Goal: Entertainment & Leisure: Consume media (video, audio)

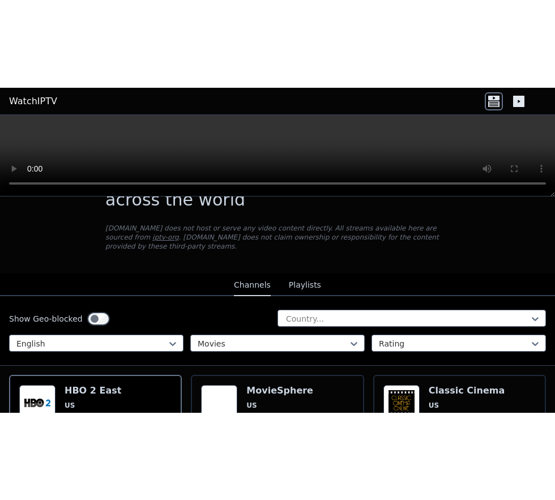
scroll to position [45, 0]
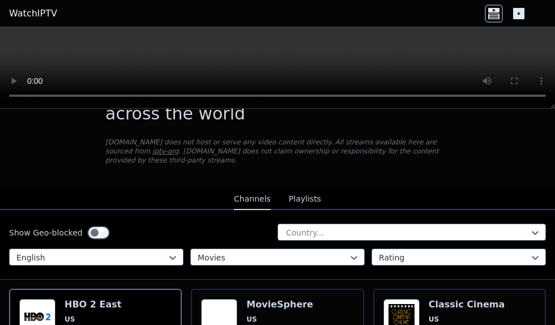
click at [96, 315] on span "US" at bounding box center [93, 319] width 57 height 9
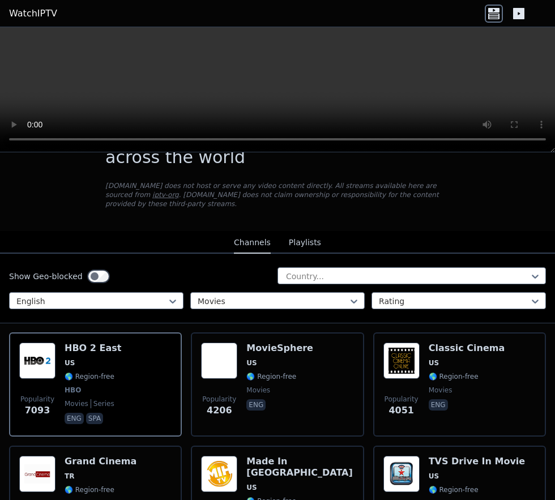
click at [245, 324] on div "Popularity 4206 MovieSphere US 🌎 Region-free movies eng" at bounding box center [277, 385] width 152 height 84
click at [71, 324] on span "HBO" at bounding box center [73, 390] width 16 height 9
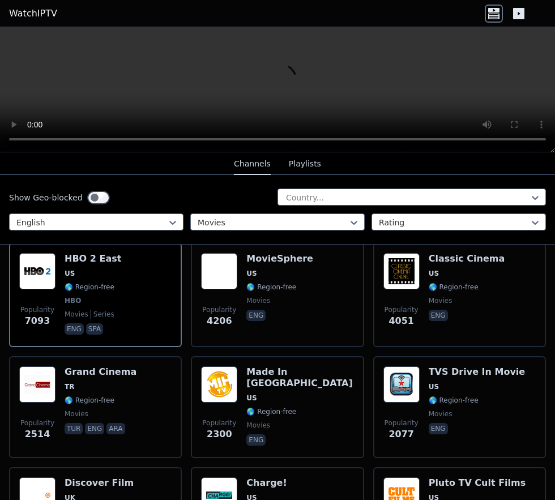
scroll to position [170, 0]
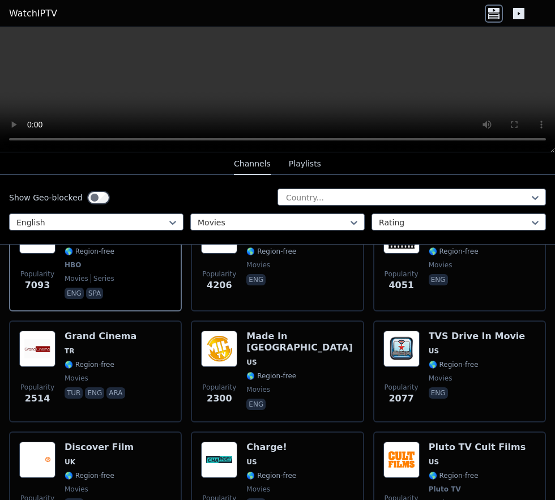
click at [75, 324] on span "🌎 Region-free" at bounding box center [90, 475] width 50 height 9
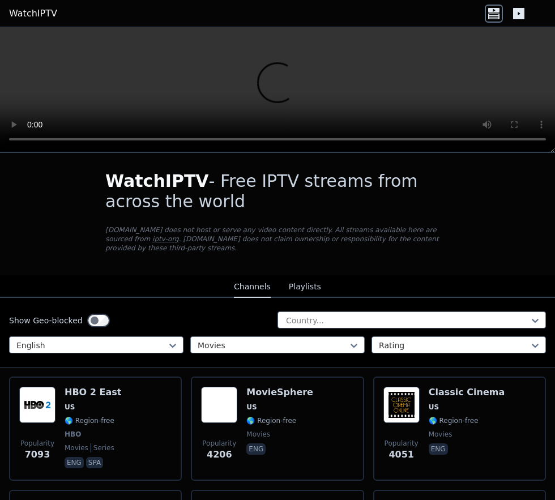
scroll to position [0, 0]
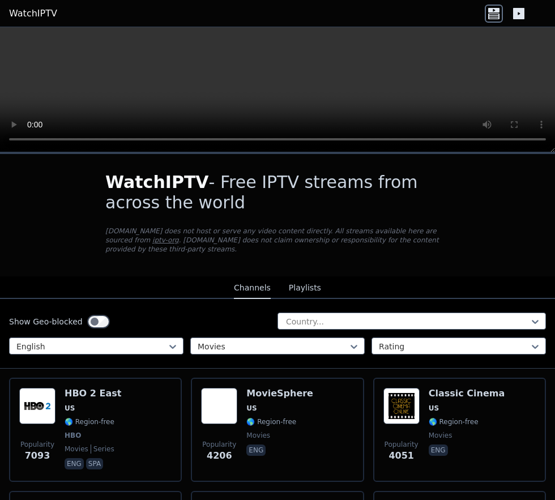
click at [244, 324] on div "Popularity 4206 MovieSphere US 🌎 Region-free movies eng" at bounding box center [277, 430] width 152 height 84
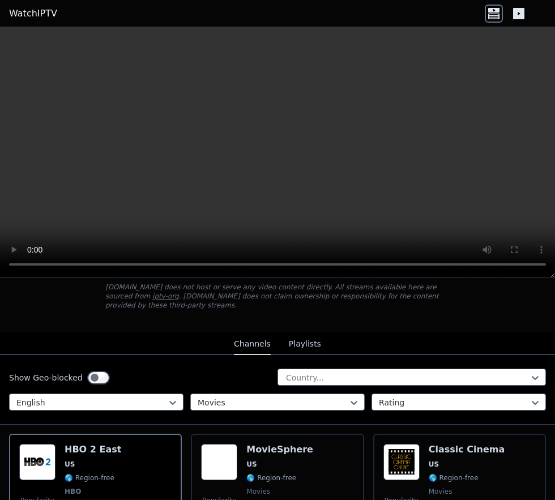
scroll to position [70, 0]
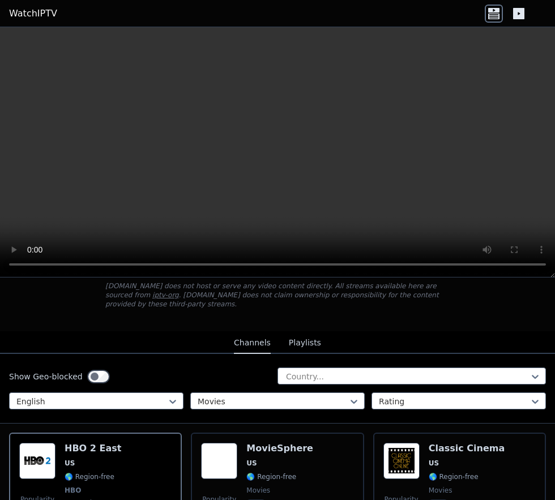
click at [251, 459] on span "US" at bounding box center [251, 463] width 10 height 9
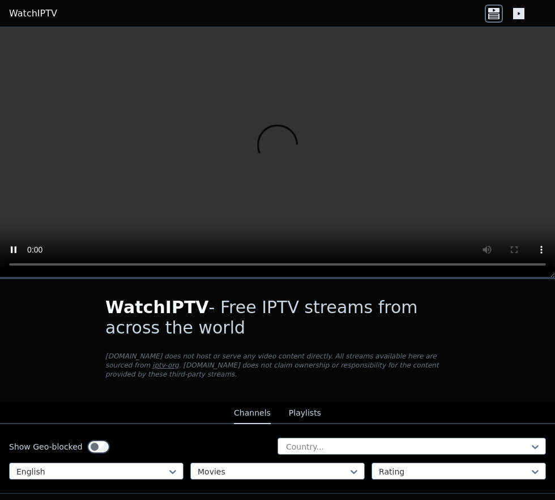
scroll to position [105, 0]
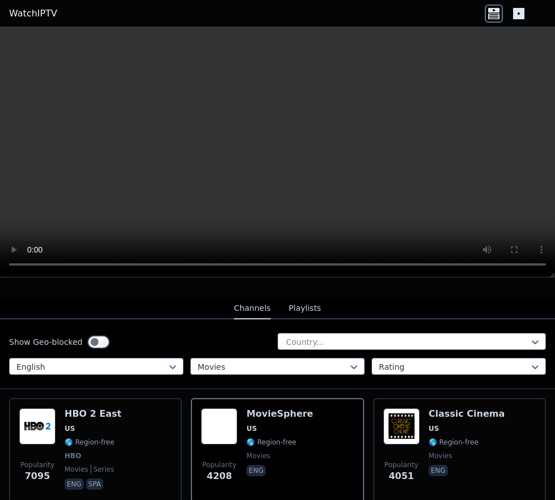
click at [88, 438] on span "🌎 Region-free" at bounding box center [90, 442] width 50 height 9
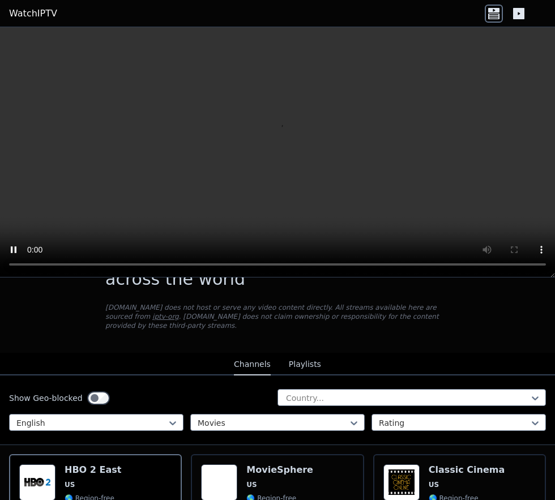
scroll to position [55, 0]
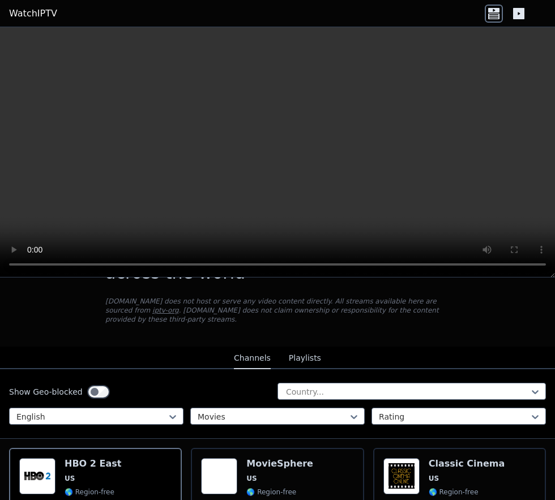
click at [255, 458] on h6 "MovieSphere" at bounding box center [279, 463] width 67 height 11
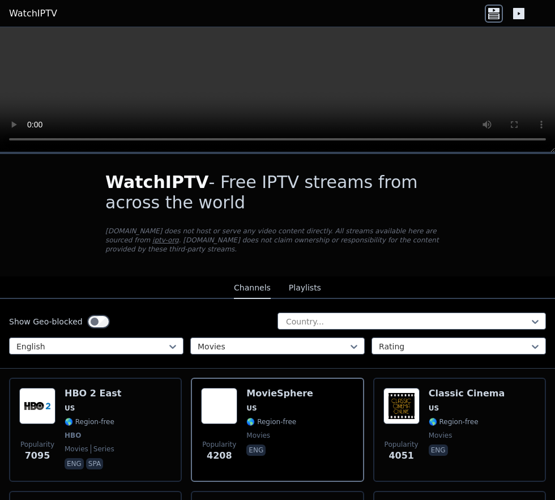
scroll to position [213, 0]
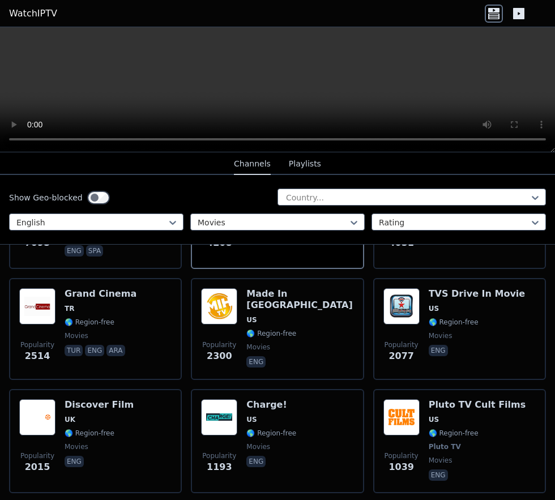
click at [87, 429] on span "🌎 Region-free" at bounding box center [90, 433] width 50 height 9
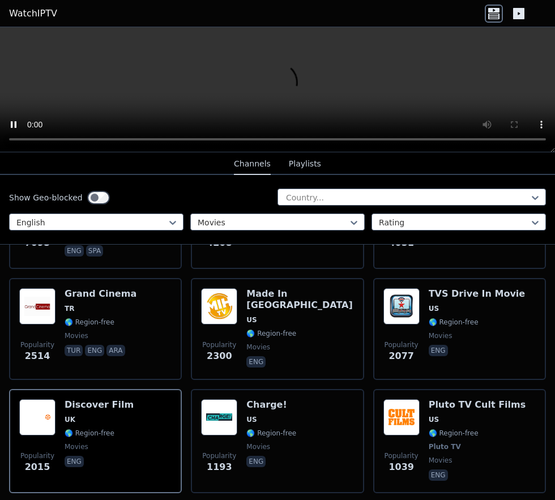
scroll to position [0, 0]
